Goal: Transaction & Acquisition: Book appointment/travel/reservation

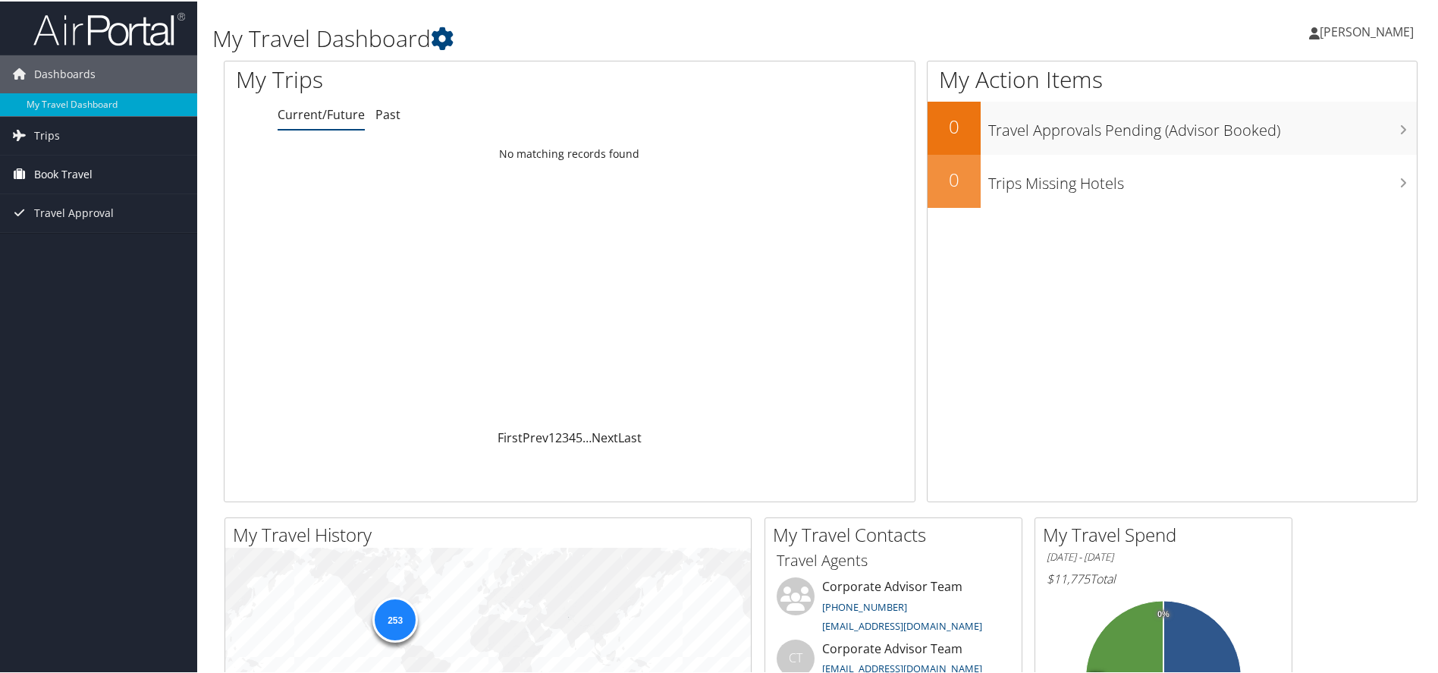
click at [72, 173] on span "Book Travel" at bounding box center [63, 173] width 58 height 38
click at [54, 245] on link "Book/Manage Online Trips" at bounding box center [98, 248] width 197 height 23
